Goal: Task Accomplishment & Management: Manage account settings

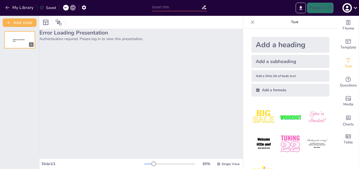
click at [352, 8] on div "button" at bounding box center [347, 7] width 9 height 9
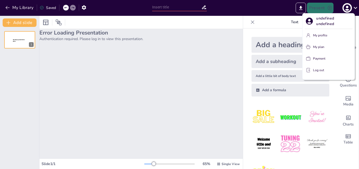
click at [153, 104] on div at bounding box center [179, 84] width 359 height 169
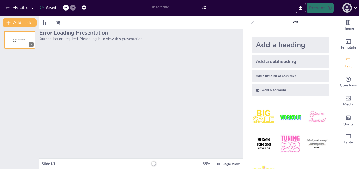
click at [351, 7] on icon "button" at bounding box center [347, 7] width 7 height 7
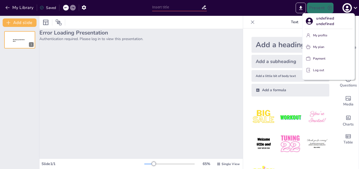
click at [223, 60] on div at bounding box center [179, 84] width 359 height 169
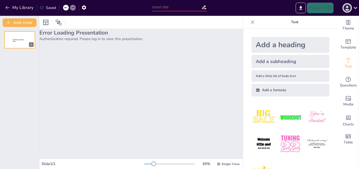
click at [347, 6] on icon "button" at bounding box center [347, 7] width 7 height 7
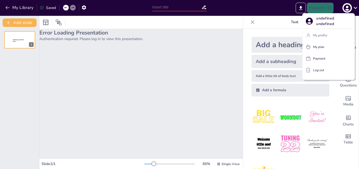
click at [320, 34] on p "My profile" at bounding box center [320, 35] width 14 height 5
